Goal: Download file/media

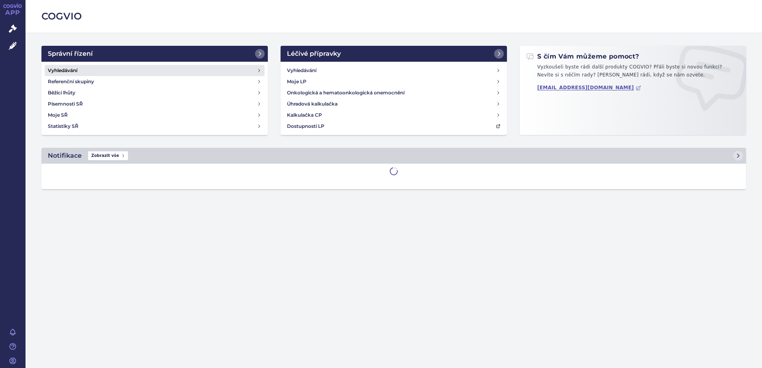
click at [73, 73] on h4 "Vyhledávání" at bounding box center [62, 71] width 29 height 8
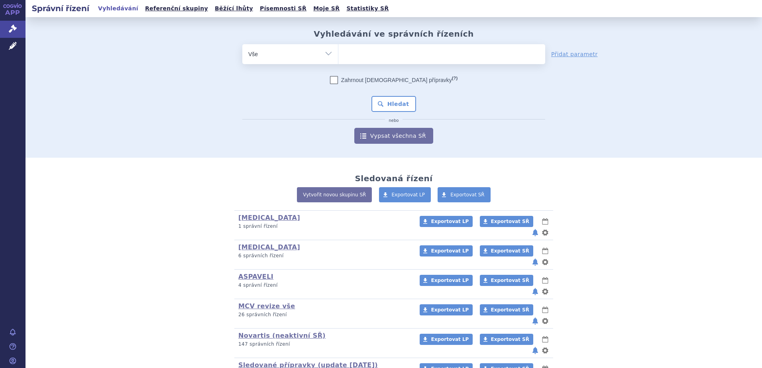
click at [364, 51] on ul at bounding box center [441, 52] width 207 height 17
click at [338, 51] on select at bounding box center [338, 54] width 0 height 20
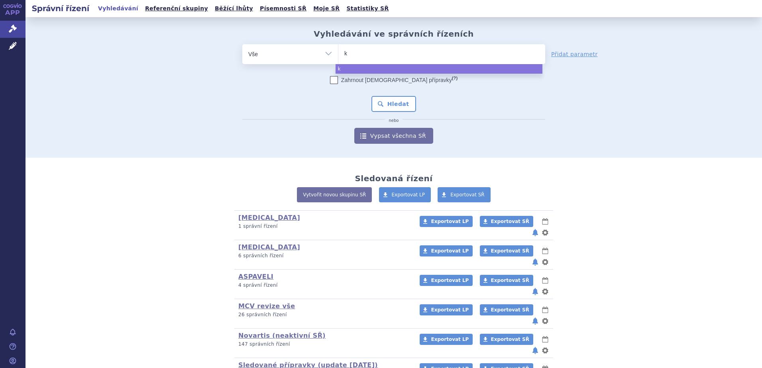
type input "ki"
type input "kis"
type input "kisq"
type input "kisqa"
type input "kisqal"
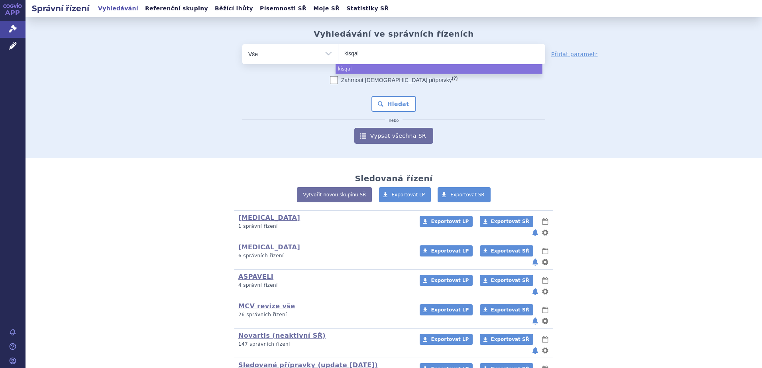
type input "kisqali"
select select "kisqali"
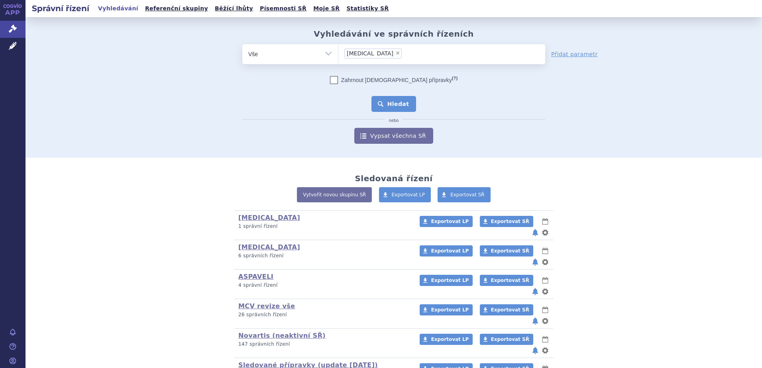
click at [399, 105] on button "Hledat" at bounding box center [393, 104] width 45 height 16
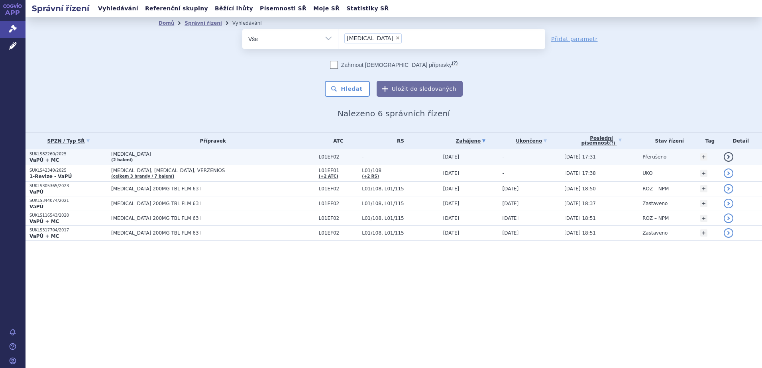
click at [42, 154] on p "SUKLS82260/2025" at bounding box center [68, 154] width 78 height 6
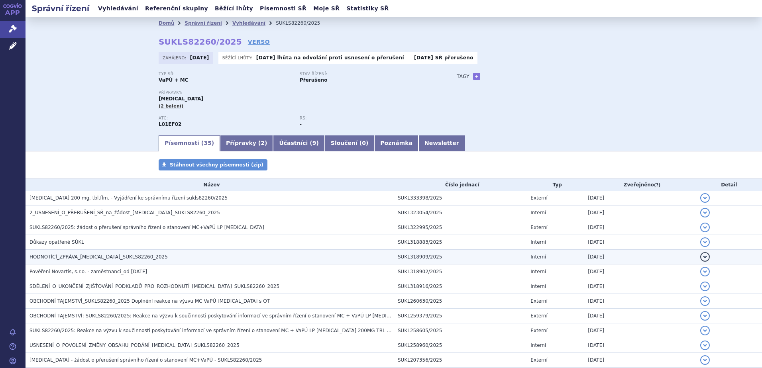
click at [65, 260] on span "HODNOTÍCÍ_ZPRÁVA_[MEDICAL_DATA]_SUKLS82260_2025" at bounding box center [98, 257] width 138 height 6
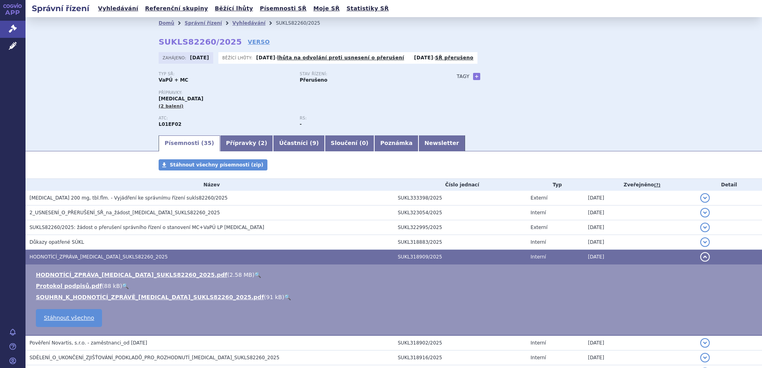
click at [75, 270] on td "HODNOTÍCÍ_ZPRÁVA_[MEDICAL_DATA]_SUKLS82260_2025.pdf ( 2.58 MB ) 🔍 Protokol podp…" at bounding box center [393, 300] width 736 height 71
click at [75, 274] on link "HODNOTÍCÍ_ZPRÁVA_[MEDICAL_DATA]_SUKLS82260_2025.pdf" at bounding box center [131, 275] width 191 height 6
